Goal: Task Accomplishment & Management: Use online tool/utility

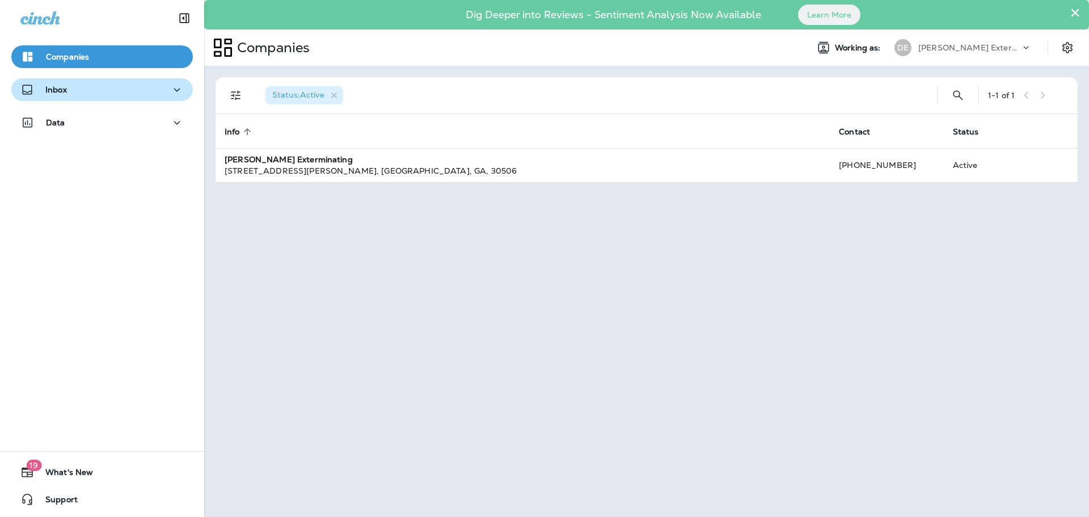
click at [170, 86] on icon "button" at bounding box center [177, 90] width 14 height 14
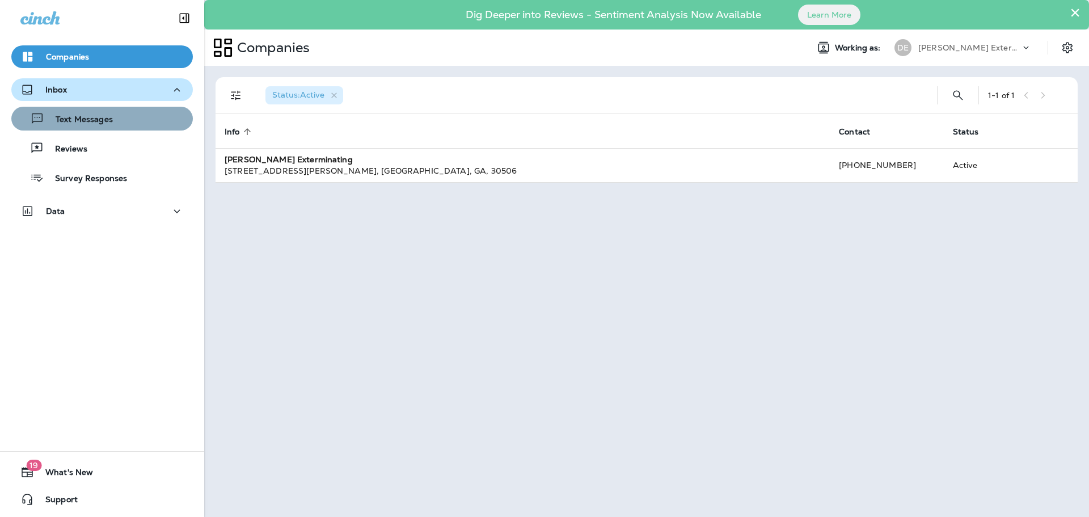
click at [127, 118] on div "Text Messages" at bounding box center [102, 118] width 172 height 17
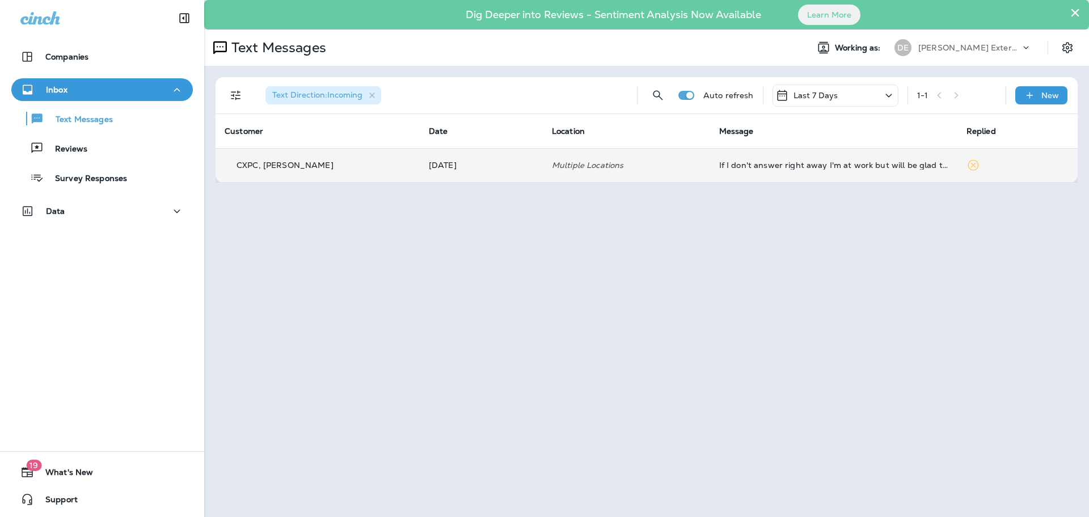
click at [967, 164] on icon at bounding box center [972, 165] width 11 height 11
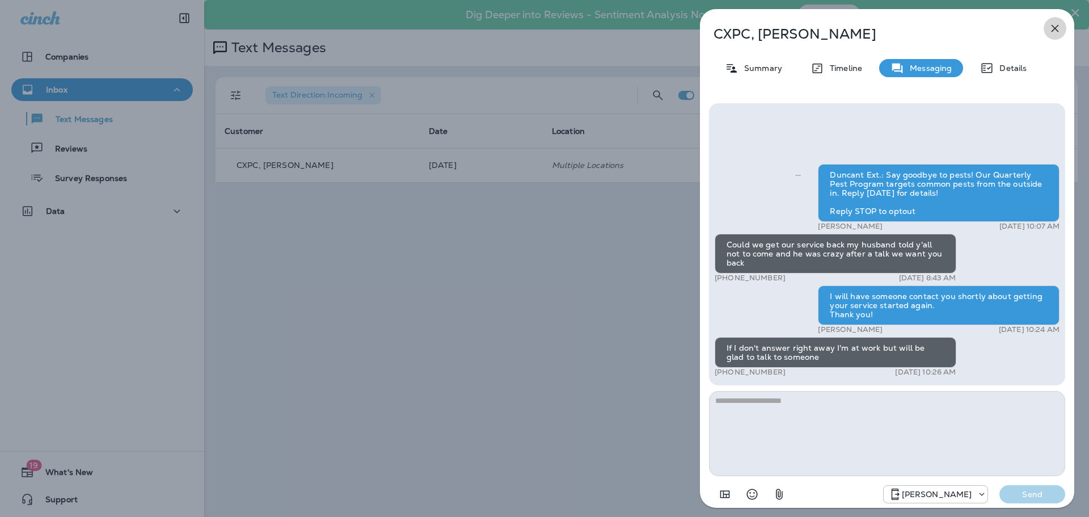
click at [1051, 27] on icon "button" at bounding box center [1055, 29] width 14 height 14
